Goal: Task Accomplishment & Management: Use online tool/utility

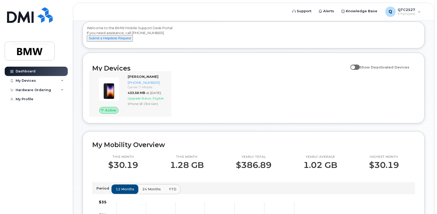
scroll to position [52, 0]
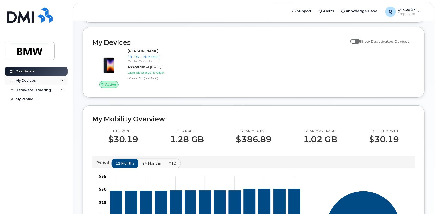
click at [37, 81] on div "My Devices" at bounding box center [36, 80] width 63 height 9
click at [39, 121] on div "Hardware Ordering" at bounding box center [33, 118] width 35 height 4
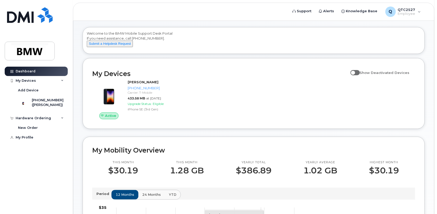
scroll to position [0, 0]
